Goal: Download file/media

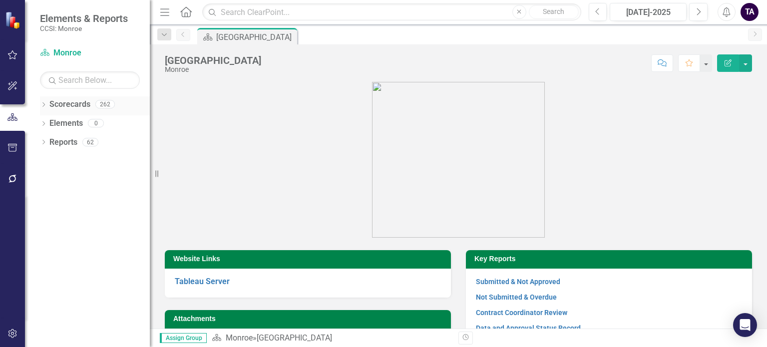
click at [43, 103] on icon "Dropdown" at bounding box center [43, 105] width 7 height 5
click at [46, 161] on icon "Dropdown" at bounding box center [43, 161] width 7 height 5
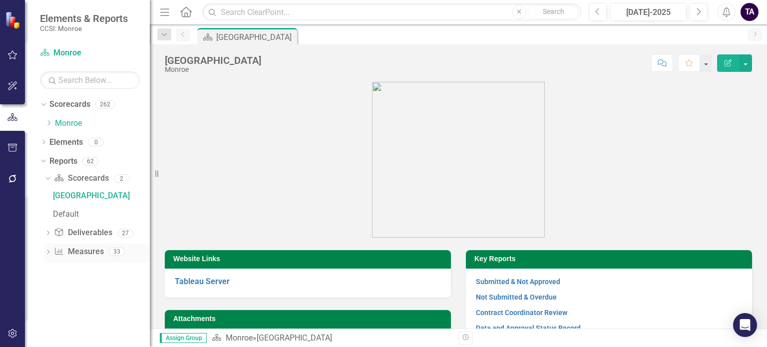
click at [60, 251] on icon "Measure" at bounding box center [59, 251] width 10 height 8
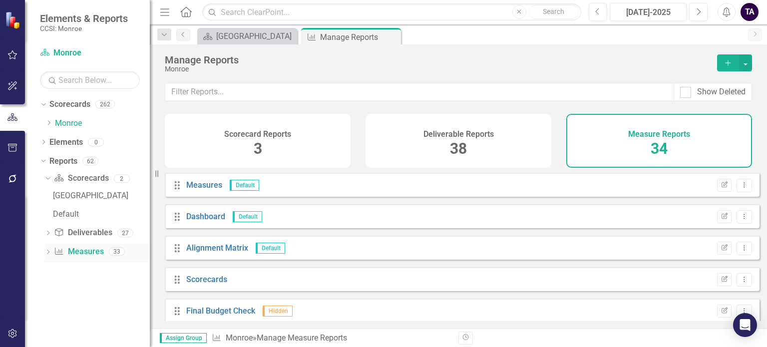
click at [48, 251] on icon at bounding box center [48, 252] width 2 height 4
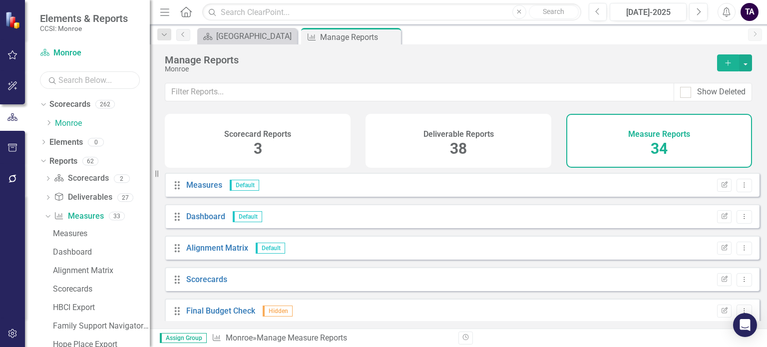
click at [70, 83] on input "text" at bounding box center [90, 79] width 100 height 17
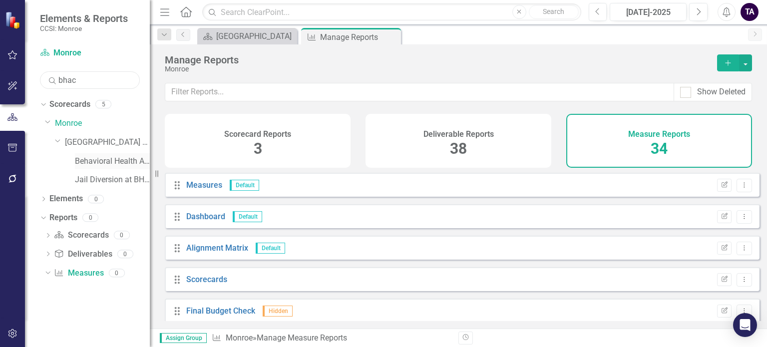
type input "bhac"
click at [102, 163] on link "Behavioral Health Access and Crisis Center (BHACC)" at bounding box center [112, 161] width 75 height 11
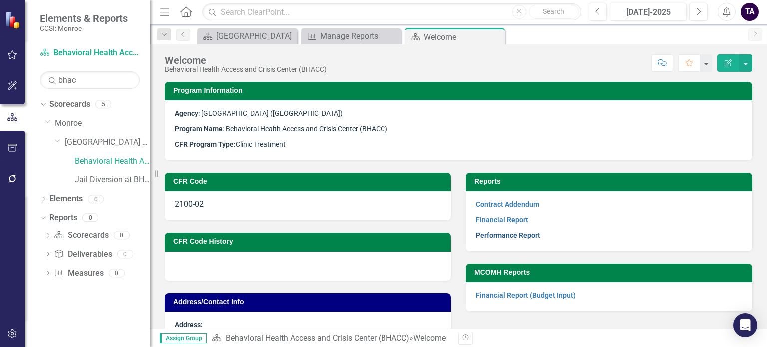
click at [522, 234] on link "Performance Report" at bounding box center [508, 235] width 64 height 8
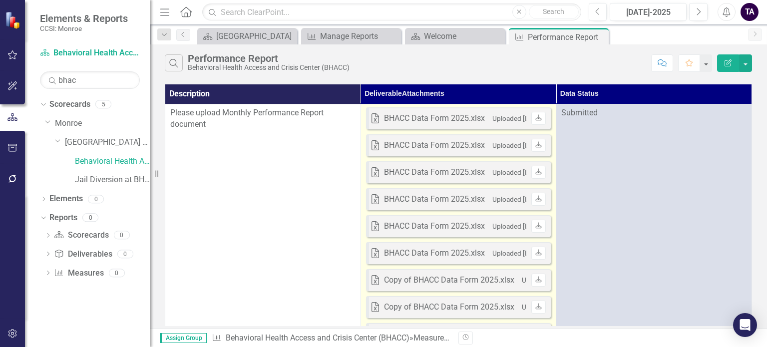
click at [519, 121] on small "Uploaded [DATE] 11:08 AM" at bounding box center [533, 118] width 82 height 8
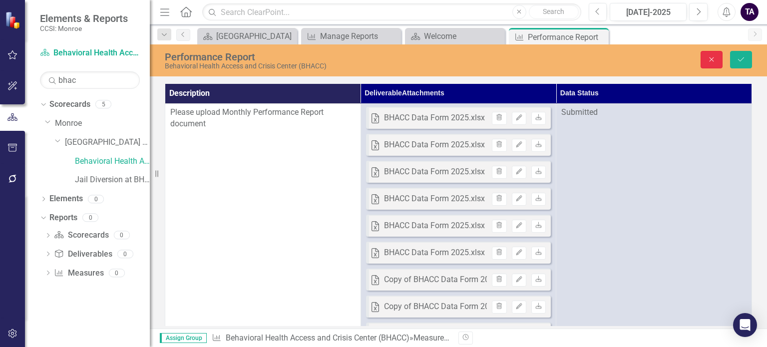
click at [706, 67] on button "Close" at bounding box center [711, 59] width 22 height 17
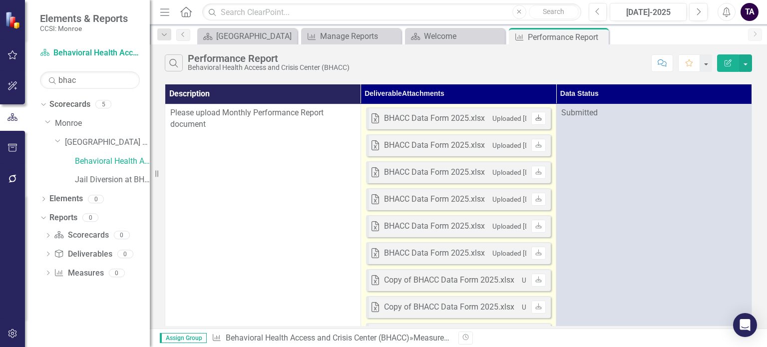
click at [537, 115] on icon "Download" at bounding box center [538, 118] width 7 height 6
